Goal: Task Accomplishment & Management: Manage account settings

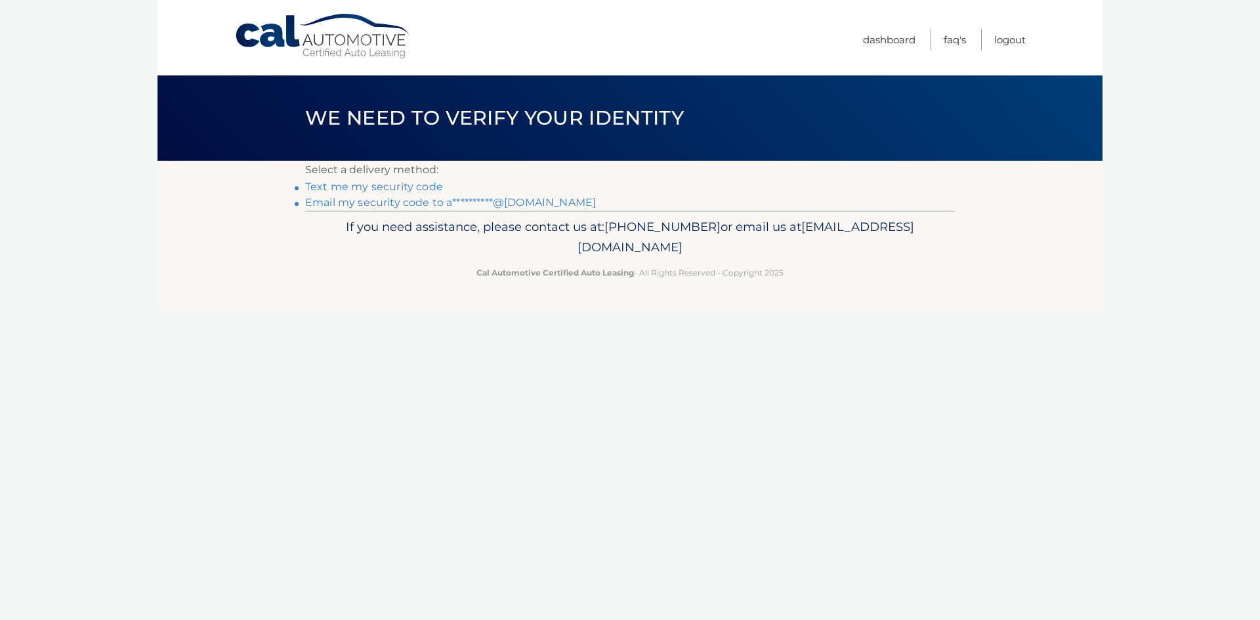
click at [375, 201] on link "**********" at bounding box center [450, 202] width 291 height 12
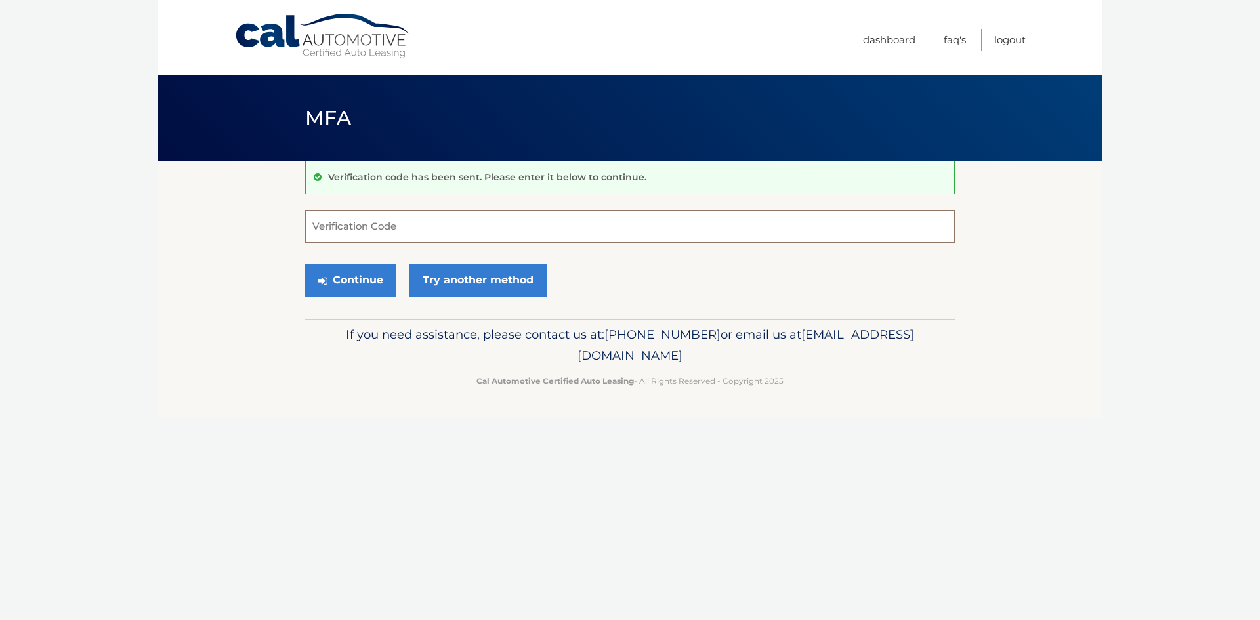
click at [399, 225] on input "Verification Code" at bounding box center [630, 226] width 650 height 33
paste input "098459"
type input "098459"
click at [480, 278] on link "Try another method" at bounding box center [477, 280] width 137 height 33
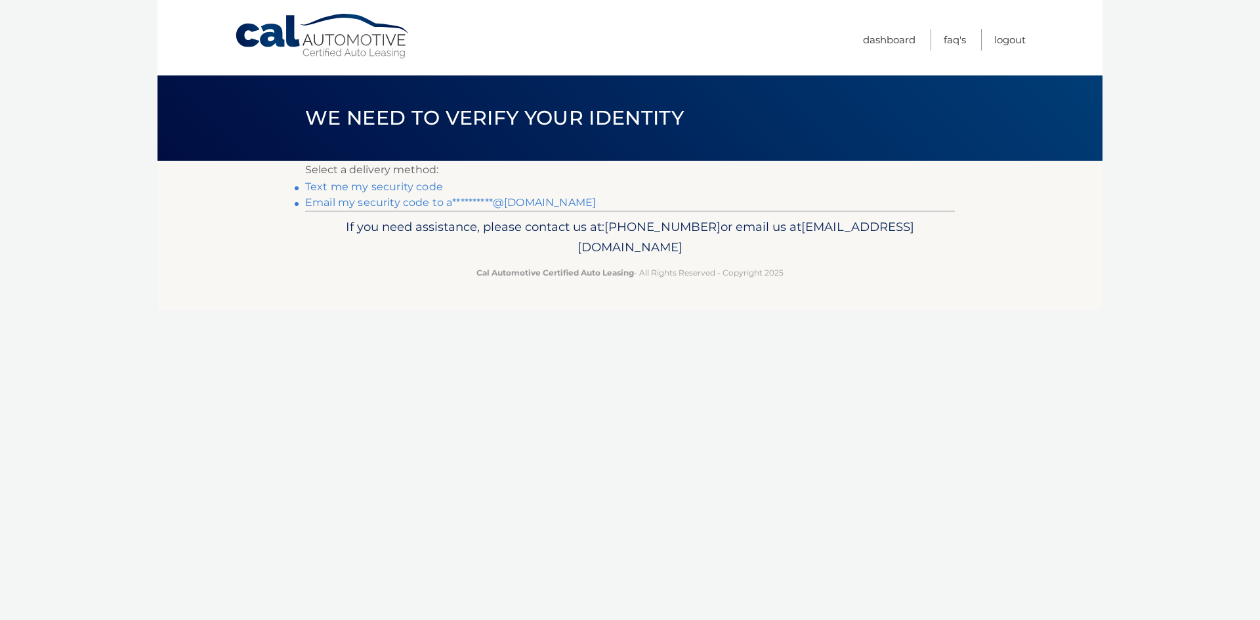
click at [362, 201] on link "**********" at bounding box center [450, 202] width 291 height 12
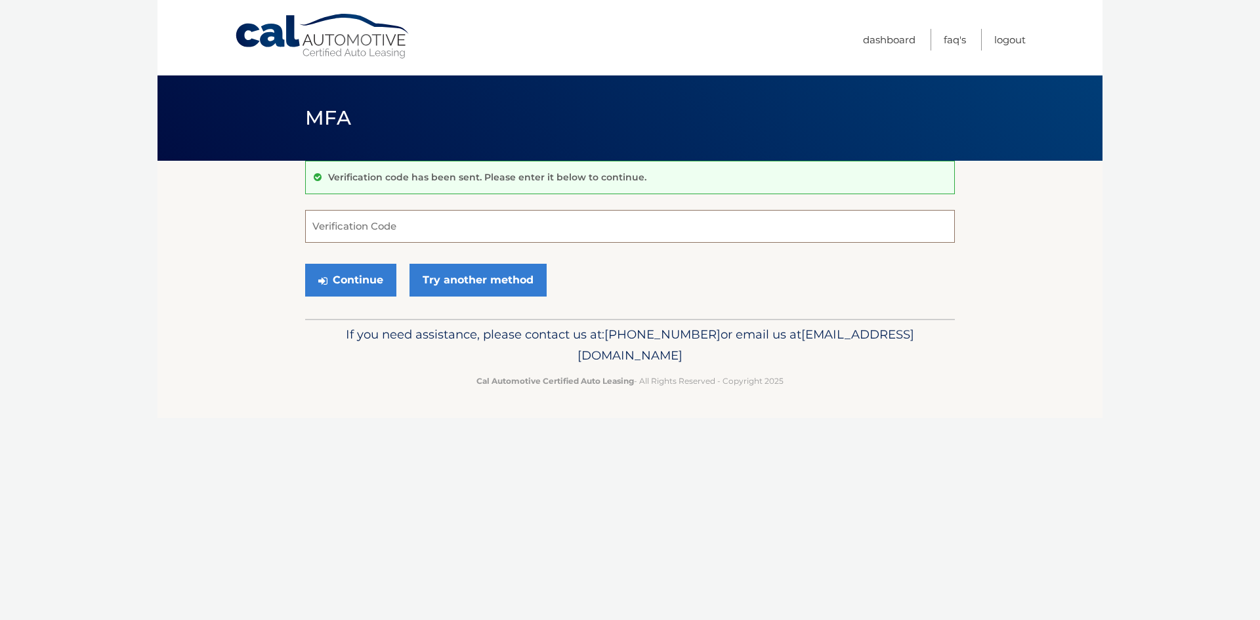
paste input "098459"
type input "098459"
click at [368, 268] on button "Continue" at bounding box center [350, 280] width 91 height 33
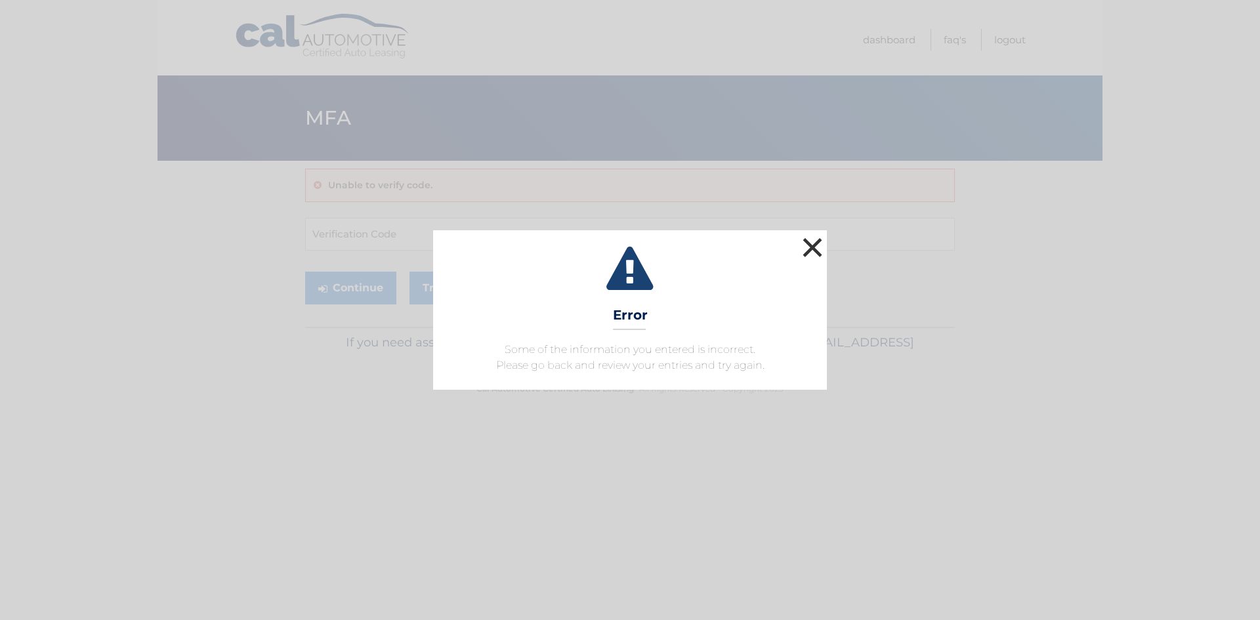
click at [813, 239] on button "×" at bounding box center [812, 247] width 26 height 26
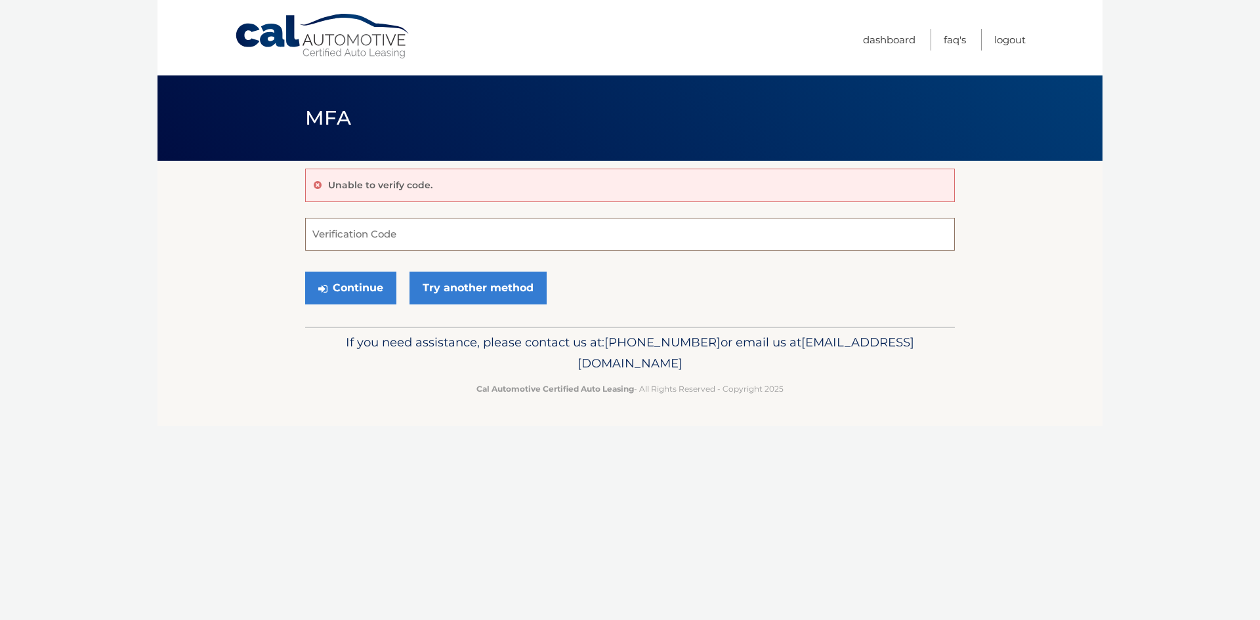
paste input "417737"
type input "417737"
click at [339, 329] on div "If you need assistance, please contact us at: 609-807-3200 or email us at Custo…" at bounding box center [630, 363] width 650 height 73
click at [354, 290] on button "Continue" at bounding box center [350, 288] width 91 height 33
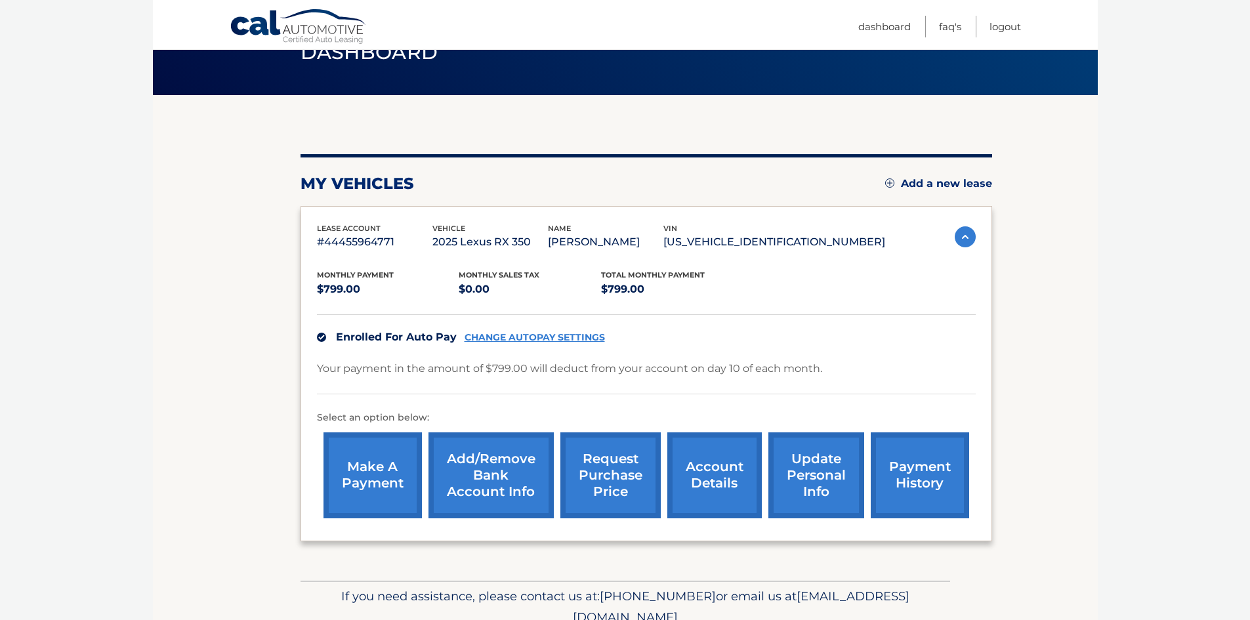
scroll to position [125, 0]
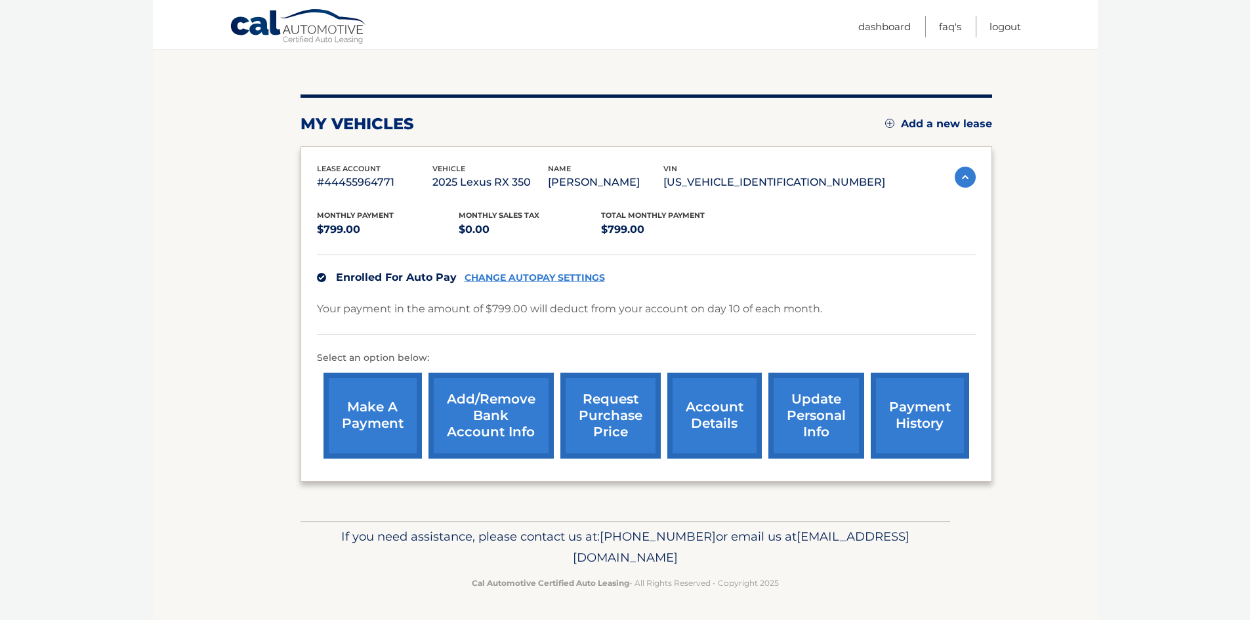
click at [705, 420] on link "account details" at bounding box center [714, 416] width 94 height 86
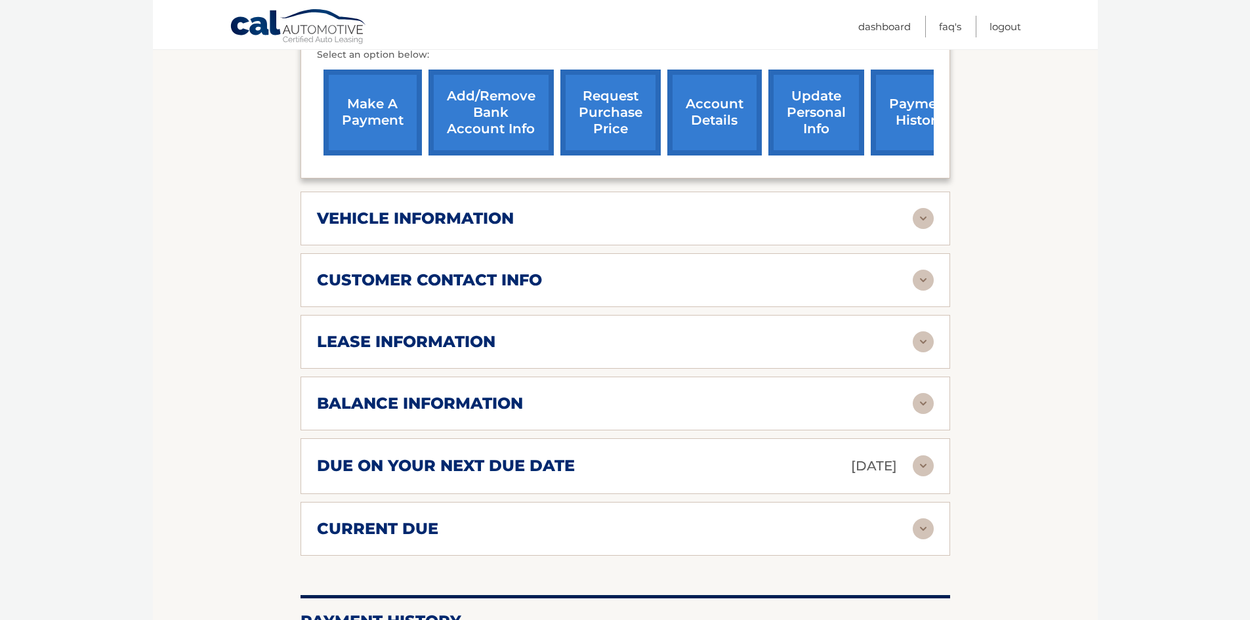
scroll to position [459, 0]
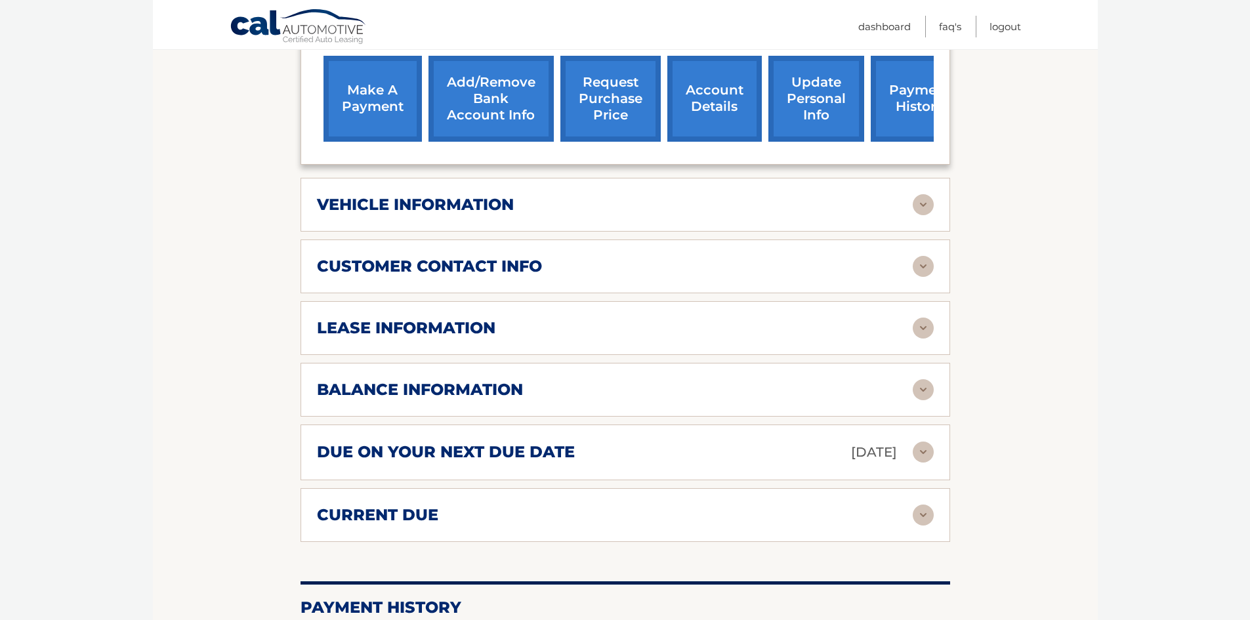
click at [922, 327] on img at bounding box center [923, 328] width 21 height 21
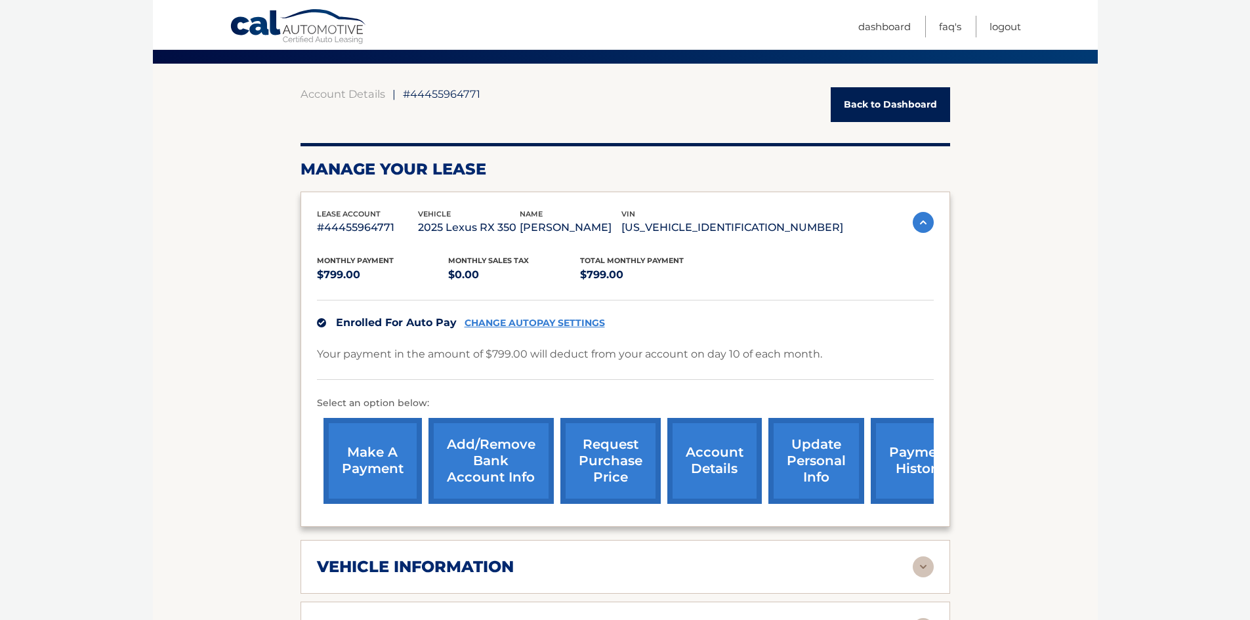
scroll to position [66, 0]
